Goal: Check status

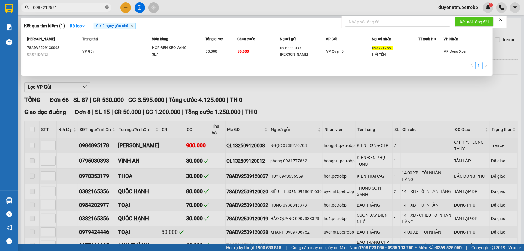
click at [106, 7] on icon "close-circle" at bounding box center [107, 7] width 4 height 4
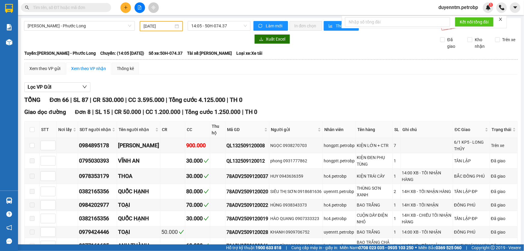
click at [71, 10] on input "text" at bounding box center [68, 7] width 71 height 7
click at [73, 8] on input "text" at bounding box center [68, 7] width 71 height 7
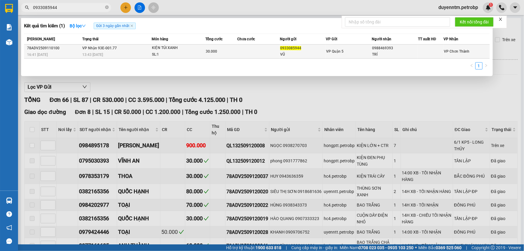
type input "0933085944"
click at [95, 48] on span "VP Nhận 93E-001.77" at bounding box center [99, 48] width 35 height 4
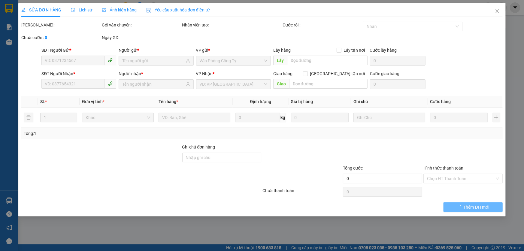
type input "0933085944"
type input "VŨ"
type input "0988469393"
type input "TRÍ"
type input "30.000"
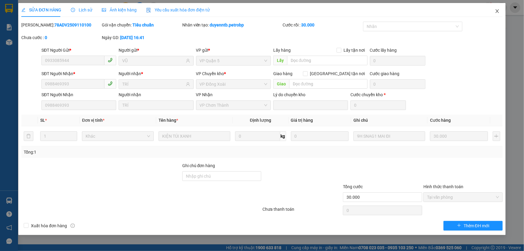
click at [496, 9] on icon "close" at bounding box center [497, 11] width 5 height 5
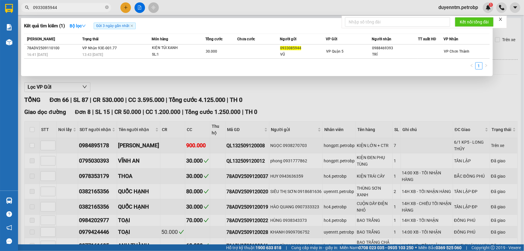
click at [57, 7] on input "0933085944" at bounding box center [68, 7] width 71 height 7
